Goal: Task Accomplishment & Management: Use online tool/utility

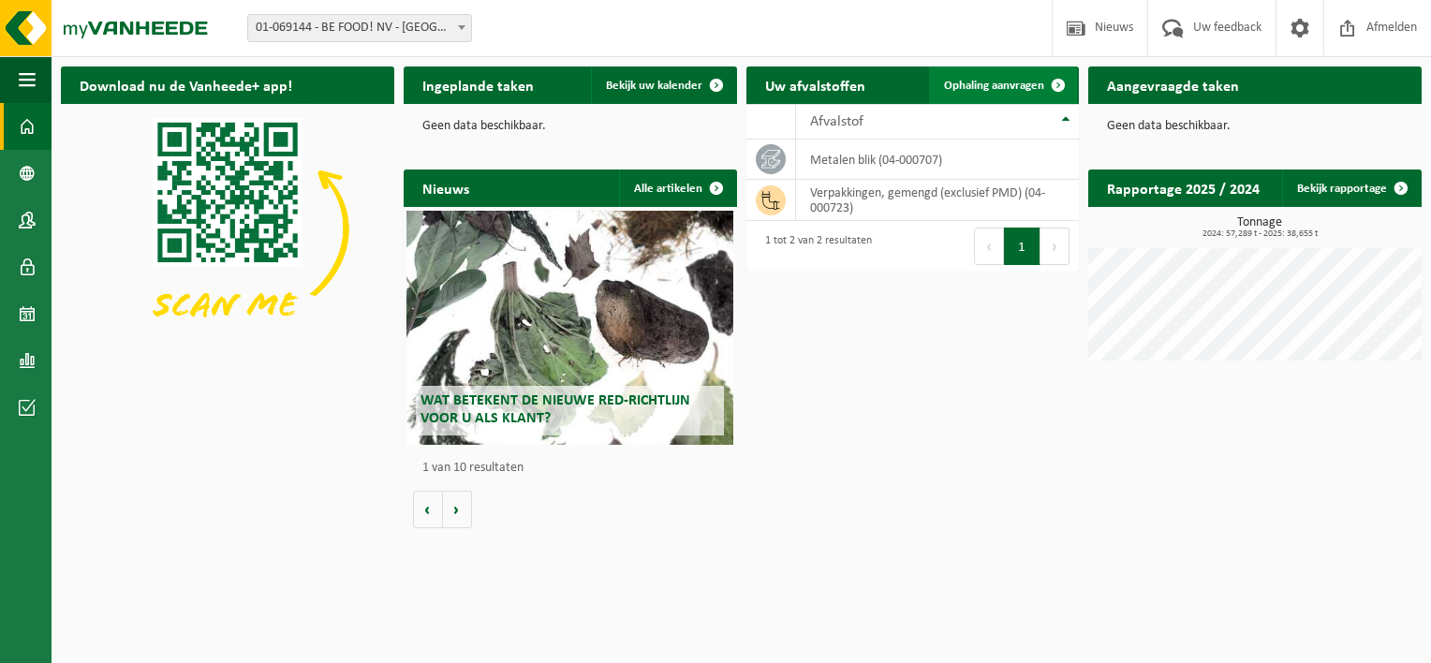
click at [1051, 82] on span at bounding box center [1057, 84] width 37 height 37
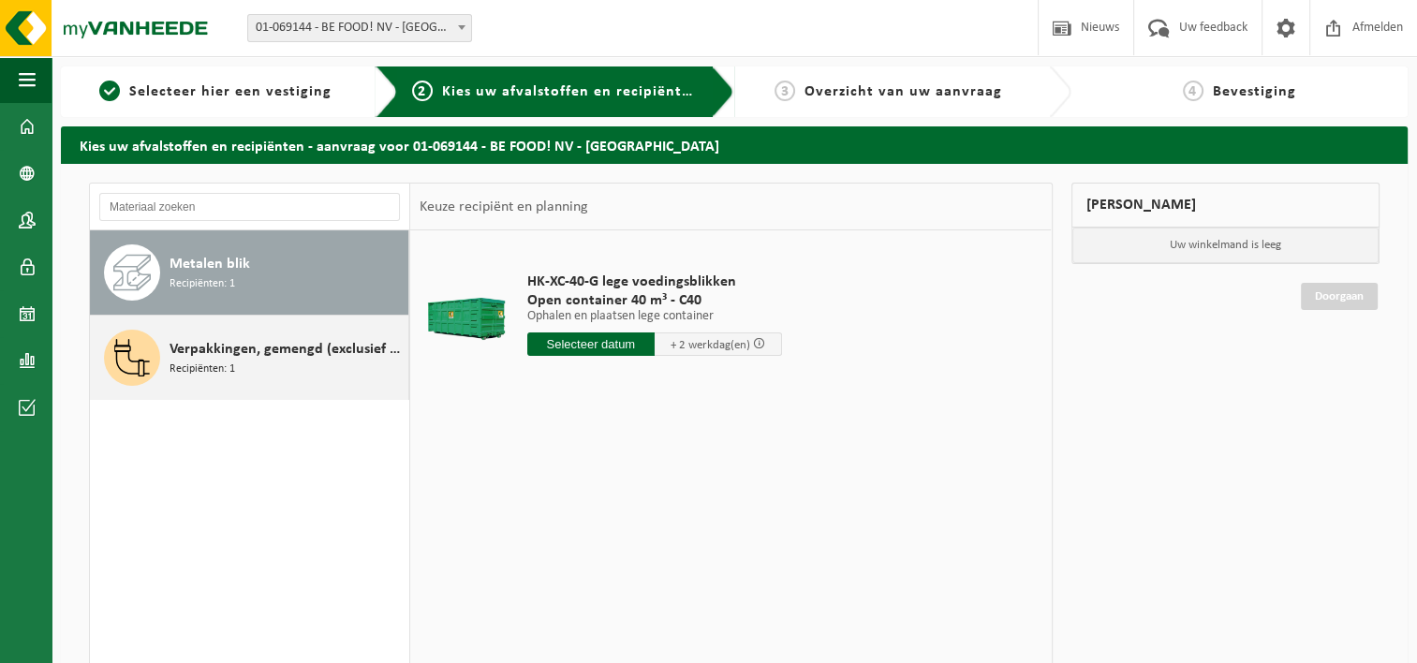
click at [252, 333] on div "Verpakkingen, gemengd (exclusief PMD) Recipiënten: 1" at bounding box center [286, 358] width 234 height 56
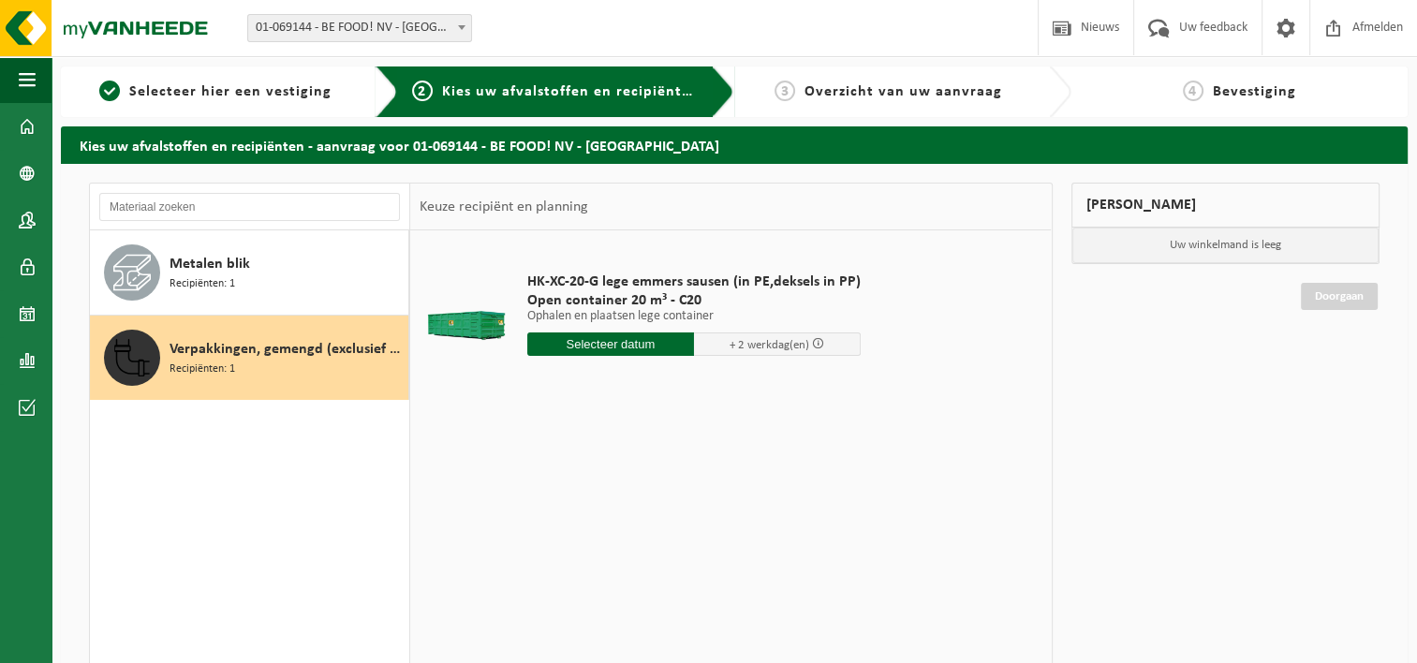
click at [633, 342] on input "text" at bounding box center [610, 343] width 167 height 23
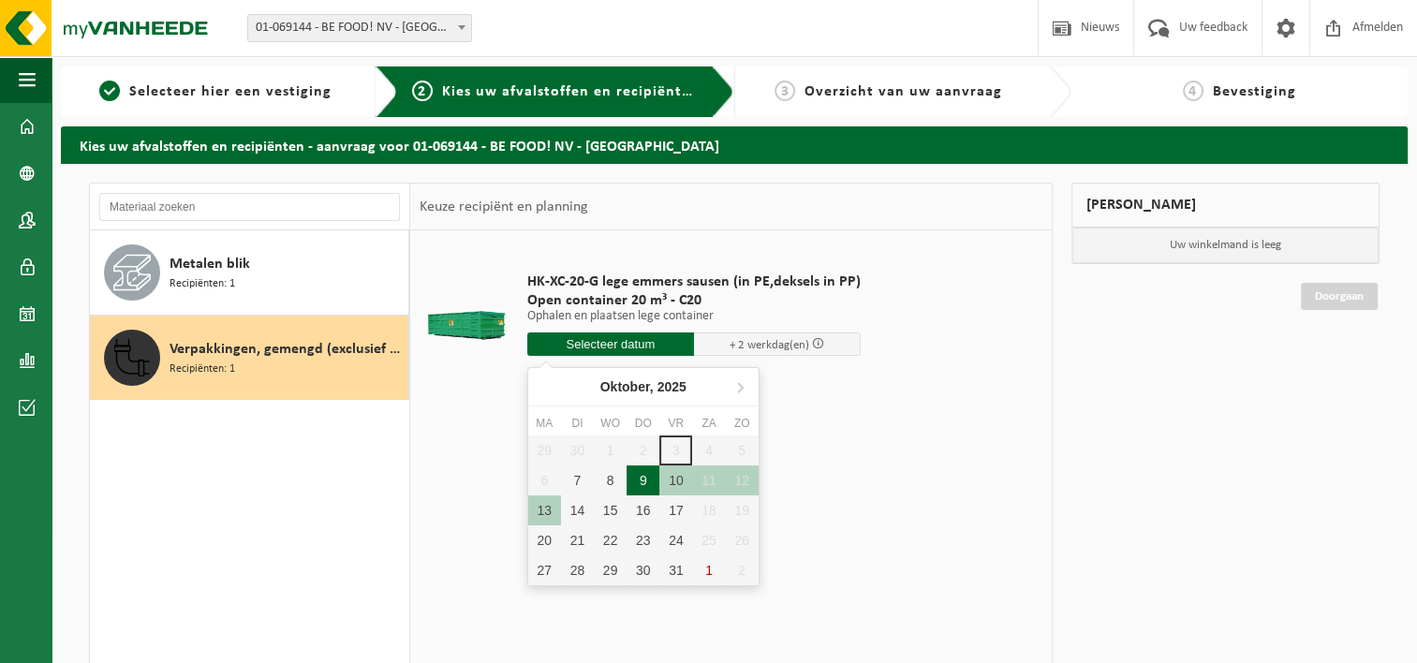
click at [646, 477] on div "9" at bounding box center [642, 480] width 33 height 30
type input "Van 2025-10-09"
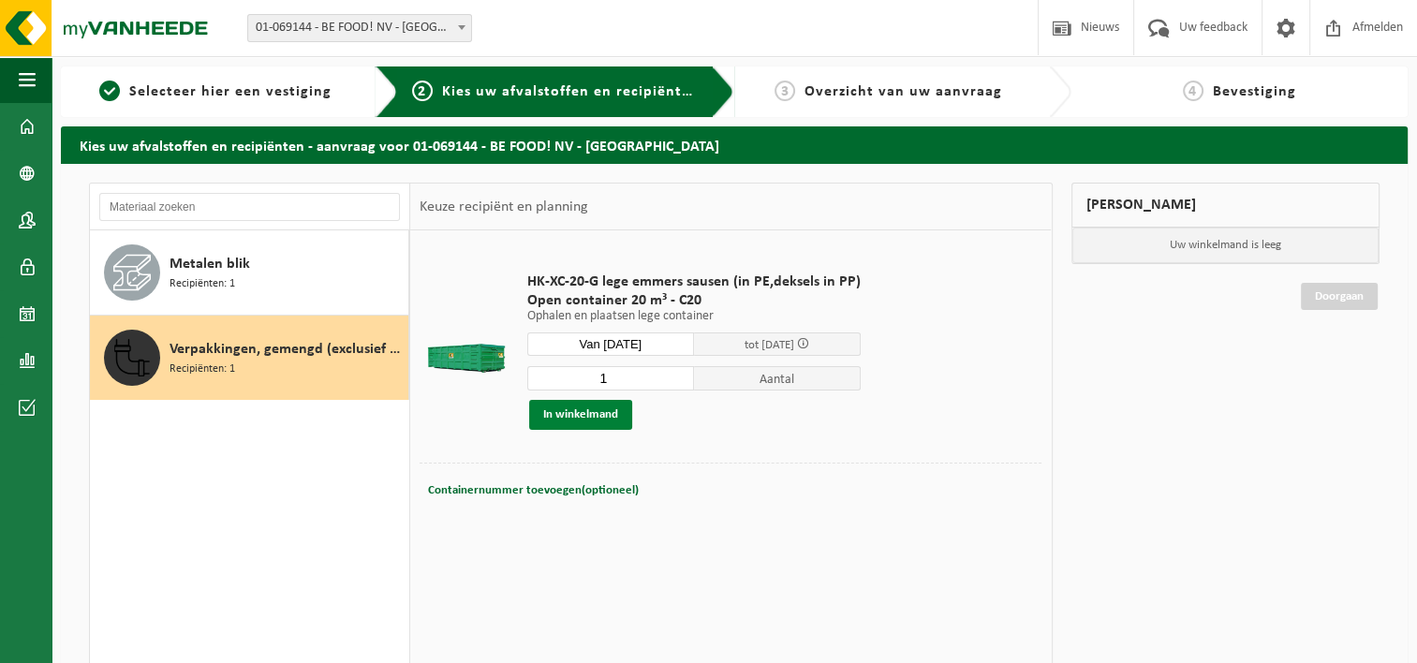
click at [599, 416] on button "In winkelmand" at bounding box center [580, 415] width 103 height 30
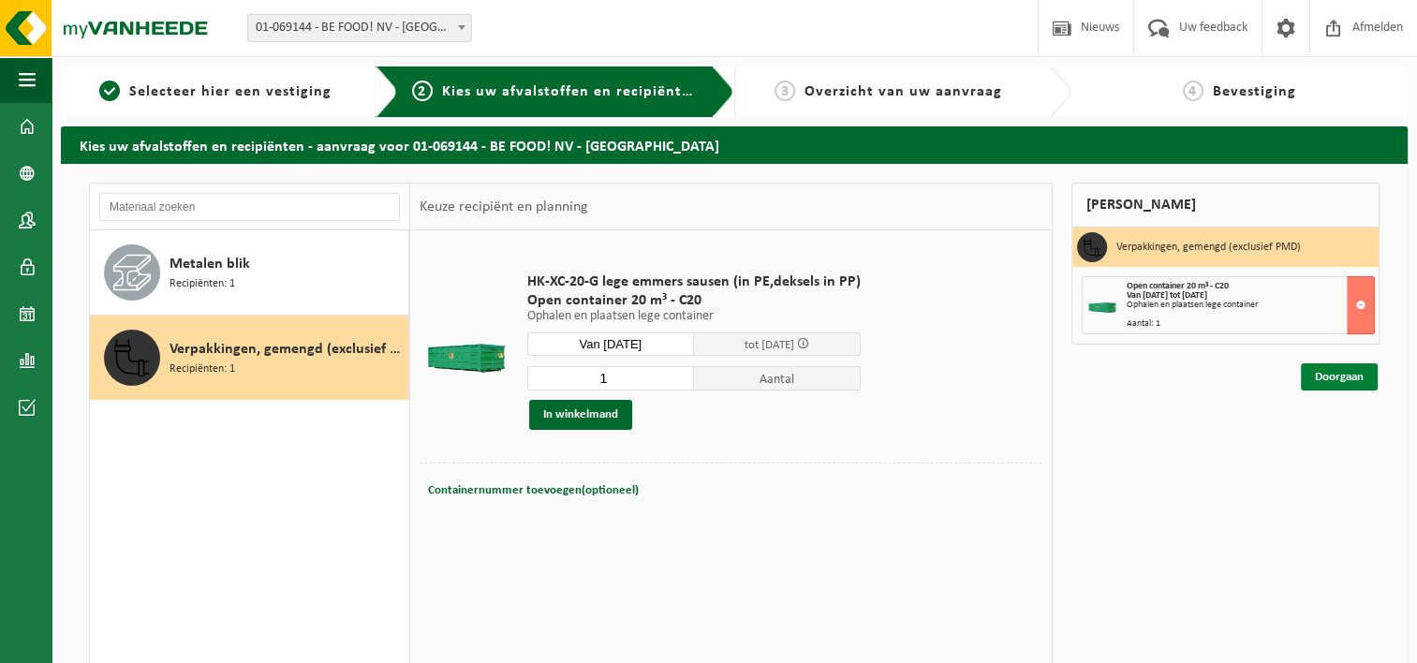
click at [1343, 371] on link "Doorgaan" at bounding box center [1339, 376] width 77 height 27
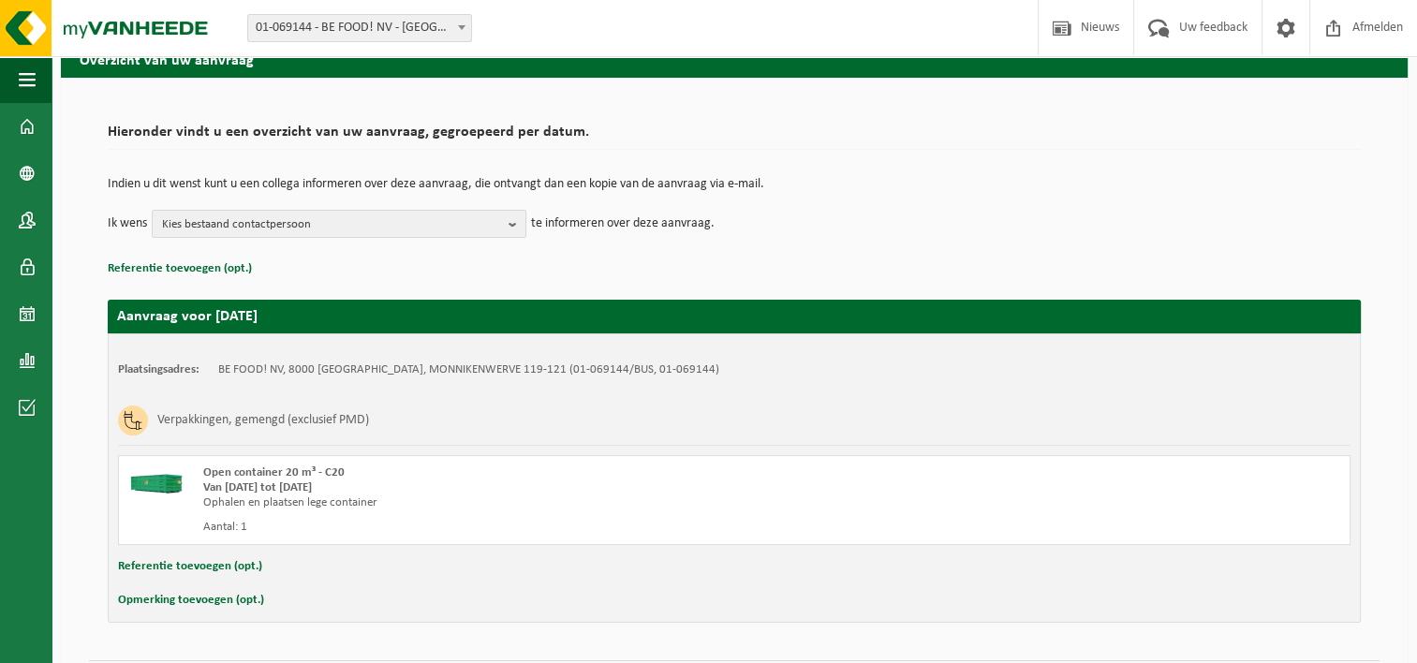
scroll to position [139, 0]
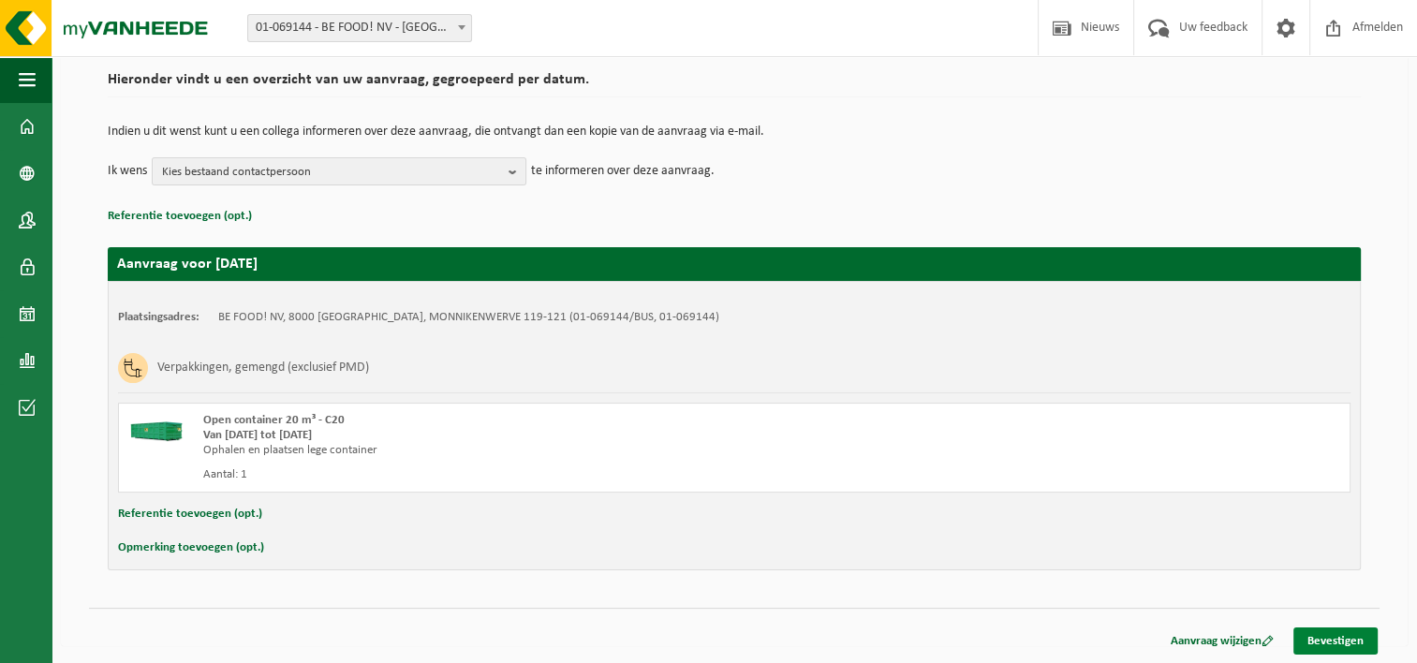
click at [1316, 636] on link "Bevestigen" at bounding box center [1335, 640] width 84 height 27
